Goal: Task Accomplishment & Management: Manage account settings

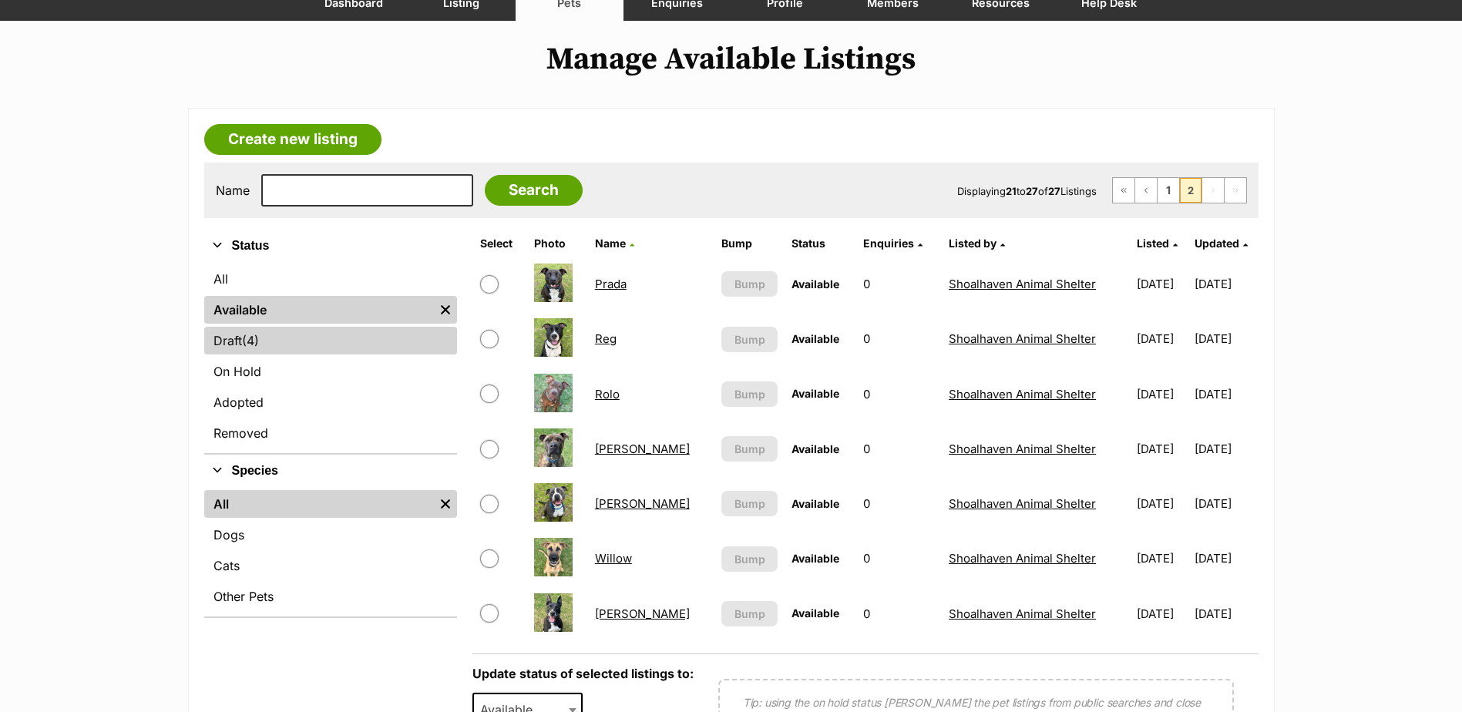
click at [288, 340] on link "Draft (4) Items" at bounding box center [330, 341] width 253 height 28
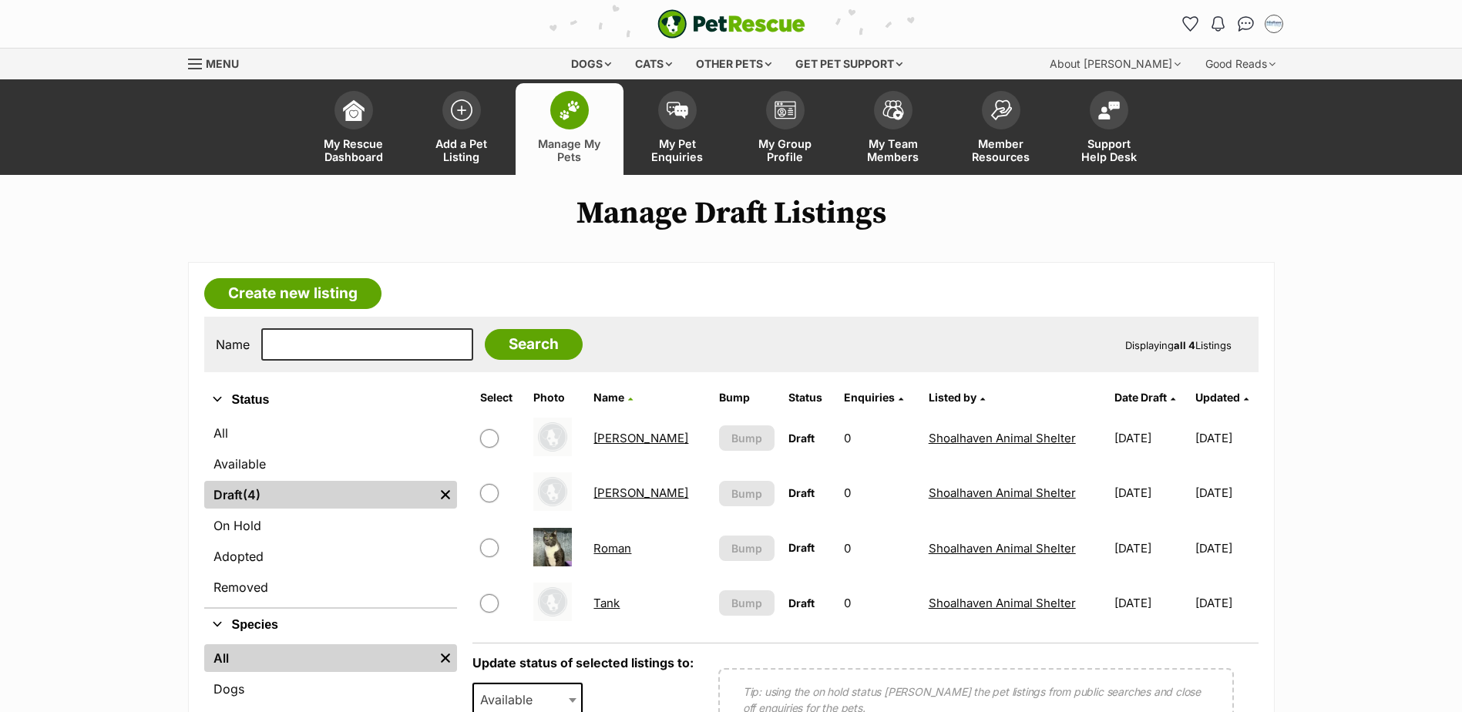
click at [608, 490] on link "[PERSON_NAME]" at bounding box center [640, 493] width 95 height 15
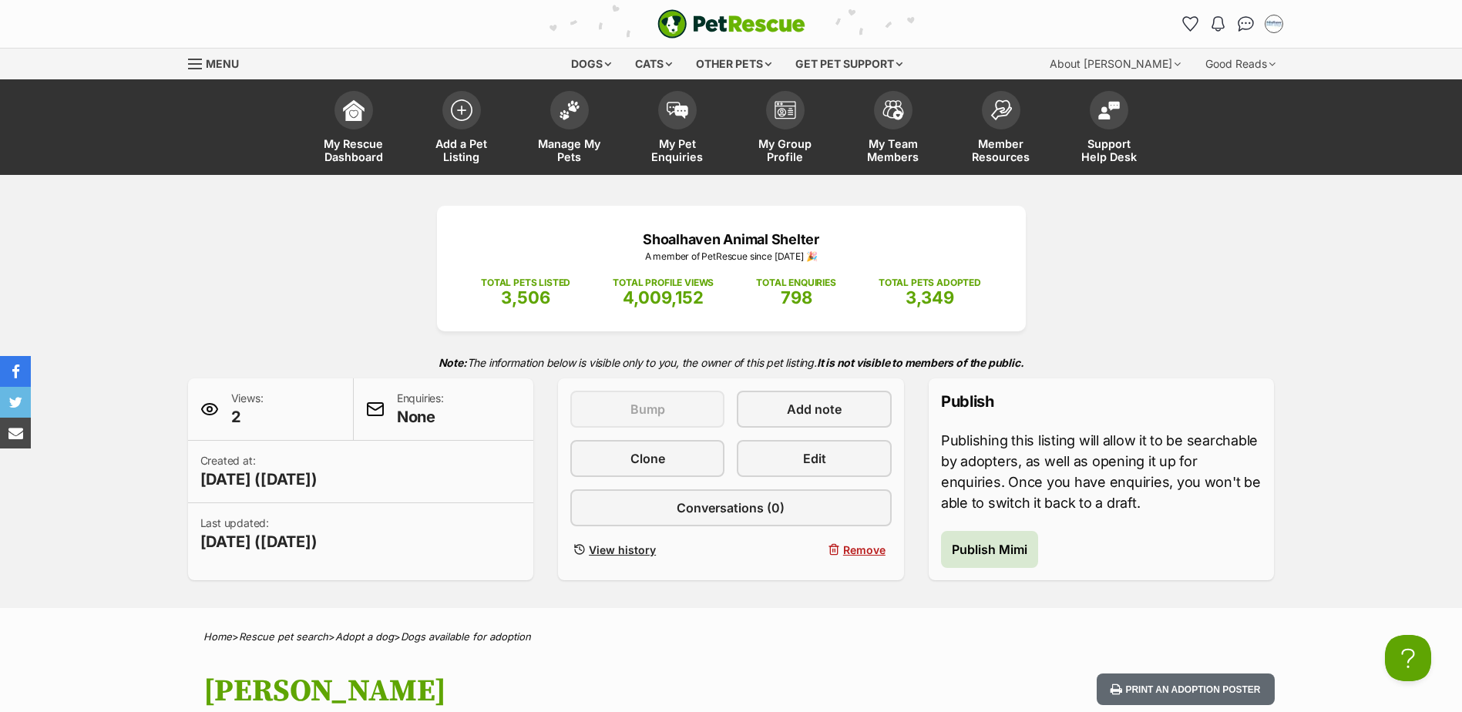
scroll to position [77, 0]
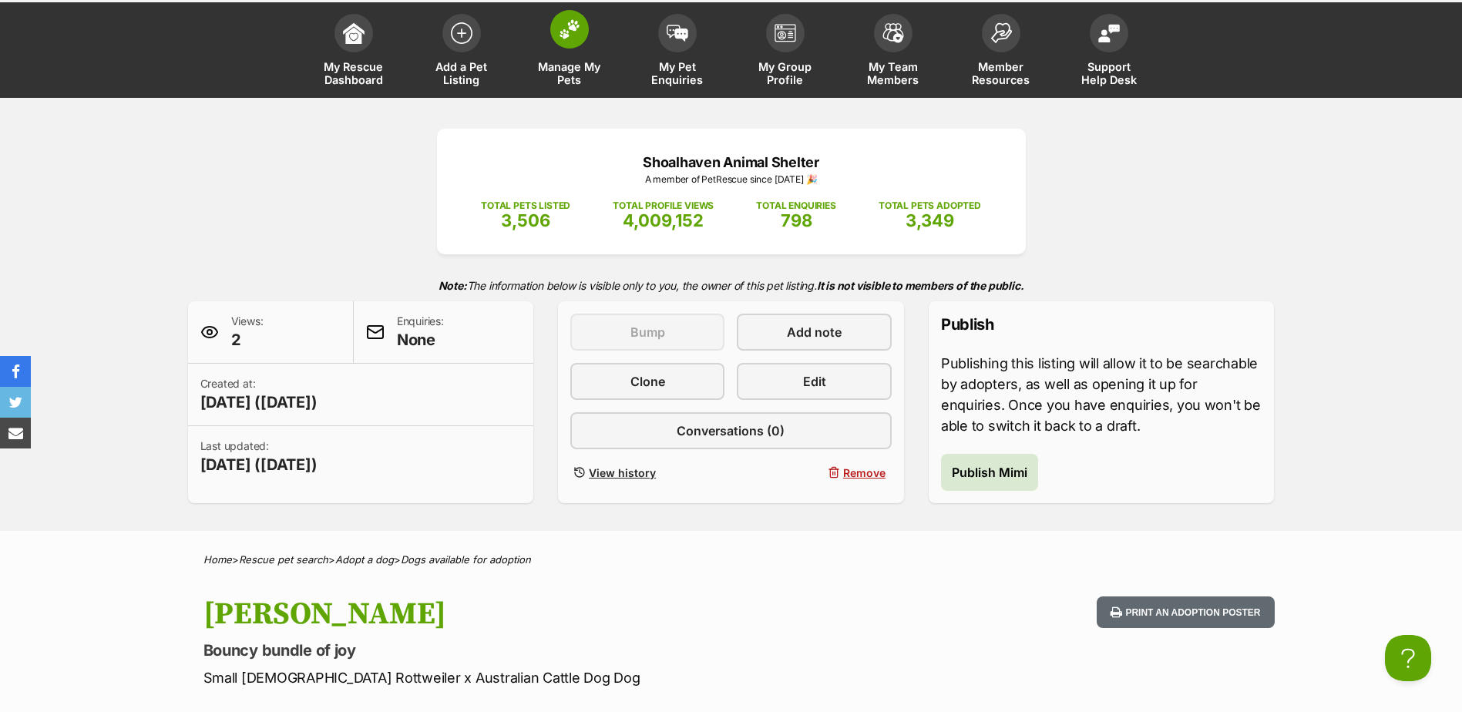
click at [573, 21] on img at bounding box center [570, 29] width 22 height 20
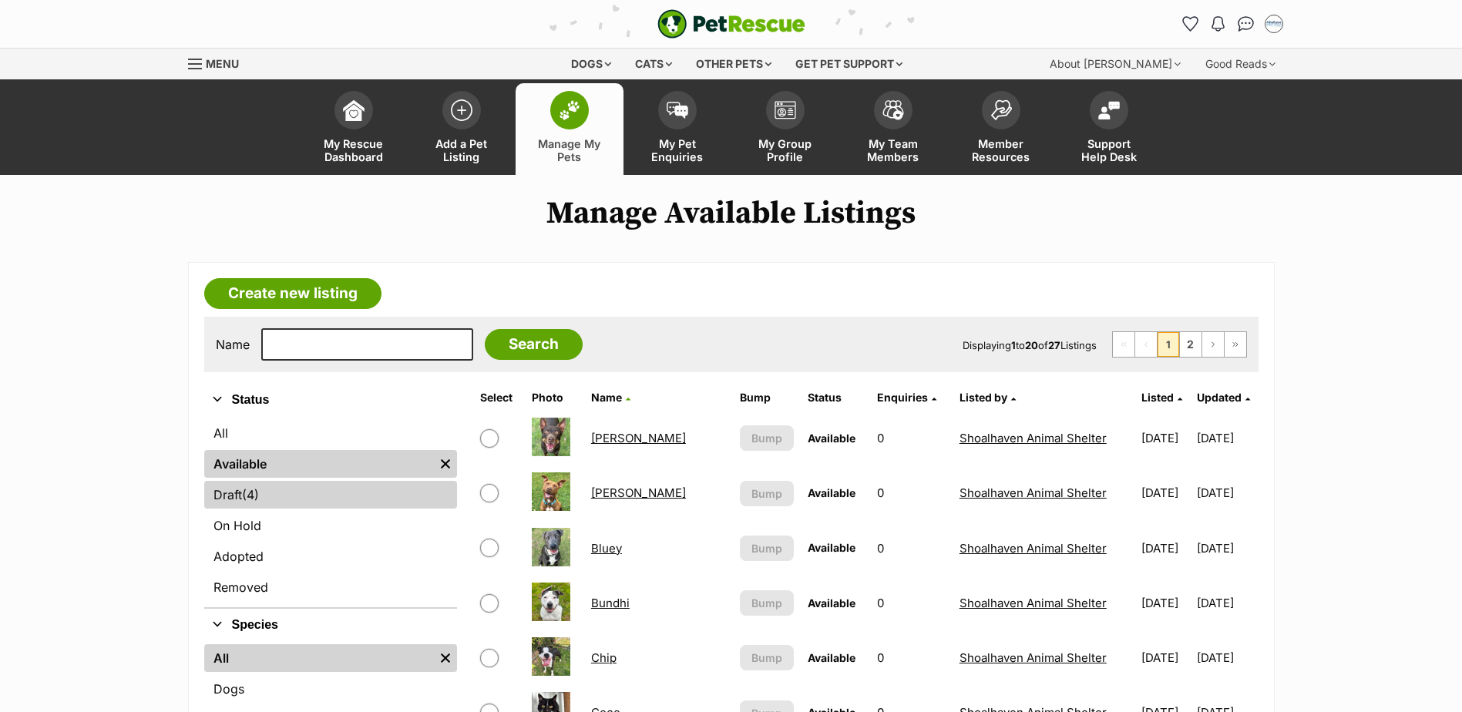
click at [273, 494] on link "Draft (4) Items" at bounding box center [330, 495] width 253 height 28
